Goal: Task Accomplishment & Management: Manage account settings

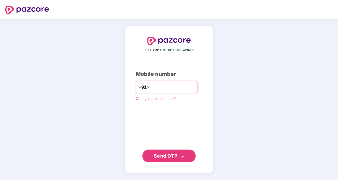
click at [164, 88] on input "number" at bounding box center [173, 87] width 44 height 9
type input "**********"
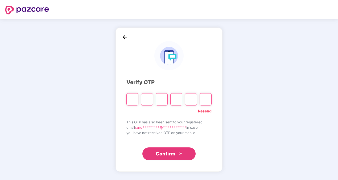
type input "*"
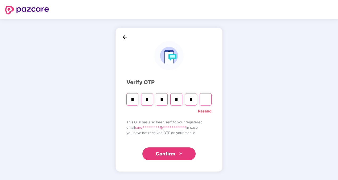
type input "*"
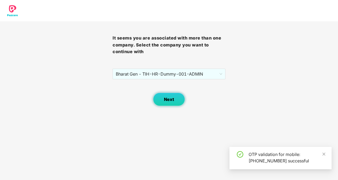
click at [169, 104] on button "Next" at bounding box center [169, 98] width 32 height 13
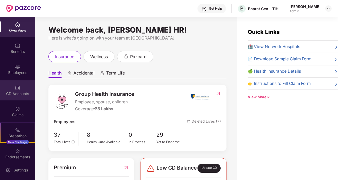
click at [22, 91] on div "CD Accounts" at bounding box center [17, 93] width 35 height 5
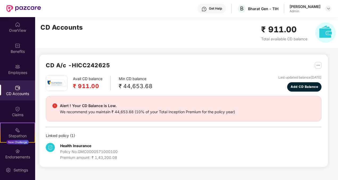
click at [96, 113] on div "We recommend you maintain ₹ 44,653.68 (10% of your Total Inception Premium for …" at bounding box center [147, 112] width 175 height 6
click at [142, 80] on div "Min CD balance ₹ 44,653.68" at bounding box center [136, 83] width 34 height 15
click at [152, 78] on div "Avail CD balance ₹ 911.00 Min CD balance ₹ 44,653.68 Last updated balance 09 Ju…" at bounding box center [184, 83] width 276 height 17
drag, startPoint x: 156, startPoint y: 84, endPoint x: 125, endPoint y: 85, distance: 31.5
click at [125, 85] on div "Avail CD balance ₹ 911.00 Min CD balance ₹ 44,653.68 Last updated balance 09 Ju…" at bounding box center [184, 83] width 276 height 17
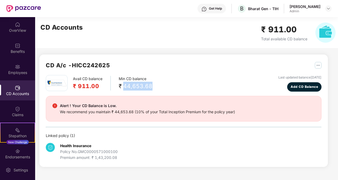
drag, startPoint x: 125, startPoint y: 85, endPoint x: 191, endPoint y: 89, distance: 66.2
click at [191, 89] on div "Avail CD balance ₹ 911.00 Min CD balance ₹ 44,653.68 Last updated balance 09 Ju…" at bounding box center [184, 83] width 276 height 17
click at [315, 67] on button "button" at bounding box center [316, 65] width 11 height 9
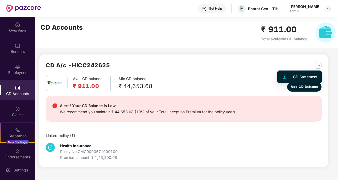
click at [311, 75] on div "CD Statement" at bounding box center [305, 77] width 25 height 6
click at [71, 137] on div "Linked policy ( 1 )" at bounding box center [184, 135] width 276 height 6
click at [78, 152] on div "Policy No. GMC0000571000100" at bounding box center [89, 151] width 58 height 6
click at [85, 86] on h2 "₹ 911.00" at bounding box center [88, 86] width 30 height 9
click at [67, 61] on h2 "CD A/c - HICC242625" at bounding box center [78, 65] width 64 height 9
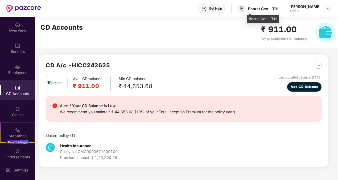
click at [276, 7] on div "Bharat Gen - TIH" at bounding box center [263, 8] width 30 height 5
click at [326, 8] on div at bounding box center [329, 8] width 6 height 6
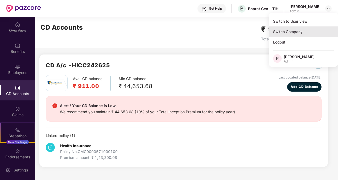
click at [302, 31] on div "Switch Company" at bounding box center [303, 31] width 69 height 10
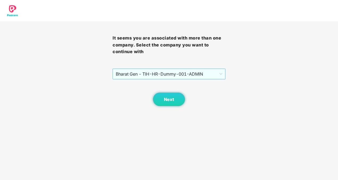
click at [205, 71] on span "Bharat Gen - TIH - HR-Dummy-001 - ADMIN" at bounding box center [169, 74] width 106 height 10
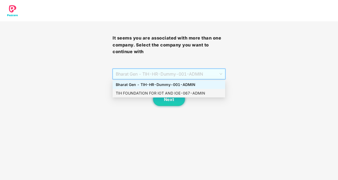
click at [171, 92] on div "TIH FOUNDATION FOR IOT AND IOE - 067 - ADMIN" at bounding box center [169, 93] width 106 height 6
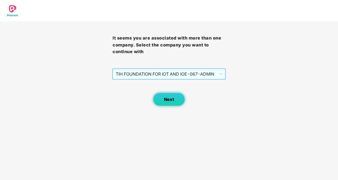
click at [174, 97] on button "Next" at bounding box center [169, 98] width 32 height 13
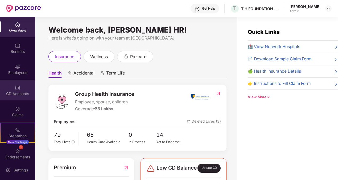
click at [15, 90] on img at bounding box center [17, 87] width 5 height 5
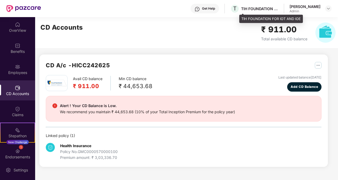
click at [275, 9] on div "TIH FOUNDATION FOR IOT AND IOE" at bounding box center [259, 8] width 37 height 5
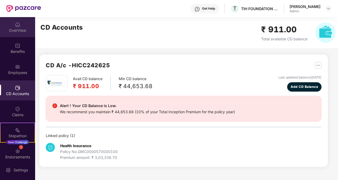
click at [9, 29] on div "OverView" at bounding box center [17, 30] width 35 height 5
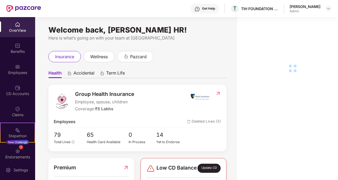
click at [17, 44] on img at bounding box center [17, 45] width 5 height 5
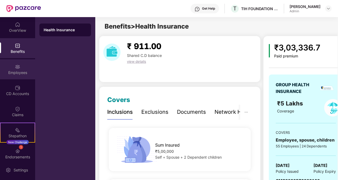
click at [17, 66] on img at bounding box center [17, 66] width 5 height 5
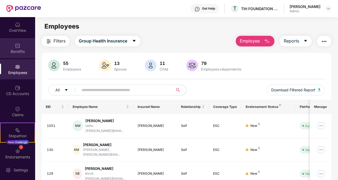
click at [18, 43] on img at bounding box center [17, 45] width 5 height 5
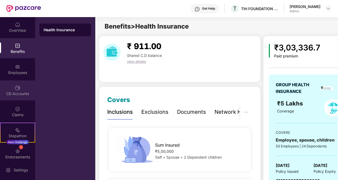
click at [18, 89] on img at bounding box center [17, 87] width 5 height 5
